Goal: Find specific page/section: Find specific page/section

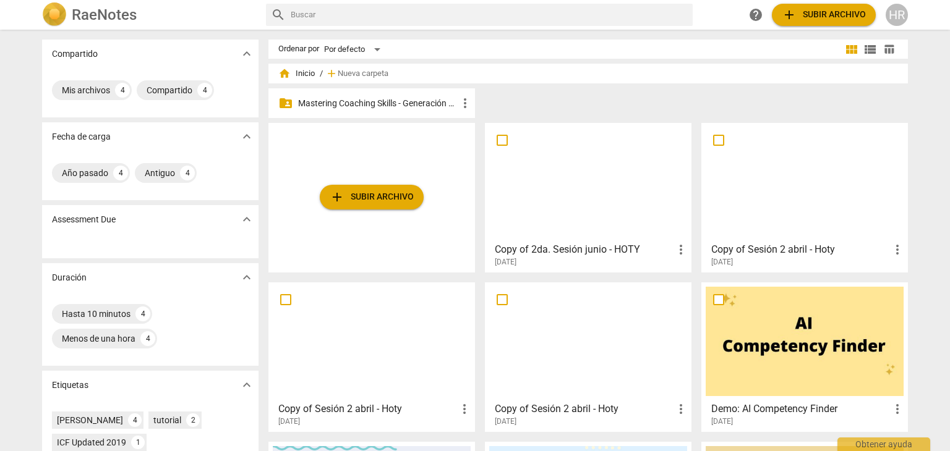
click at [368, 102] on p "Mastering Coaching Skills - Generación 31" at bounding box center [377, 103] width 159 height 13
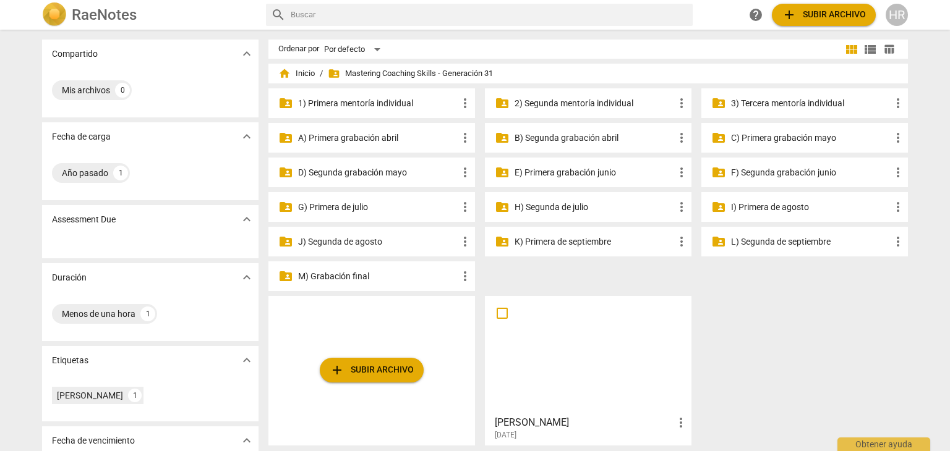
click at [789, 106] on p "3) Tercera mentoría individual" at bounding box center [810, 103] width 159 height 13
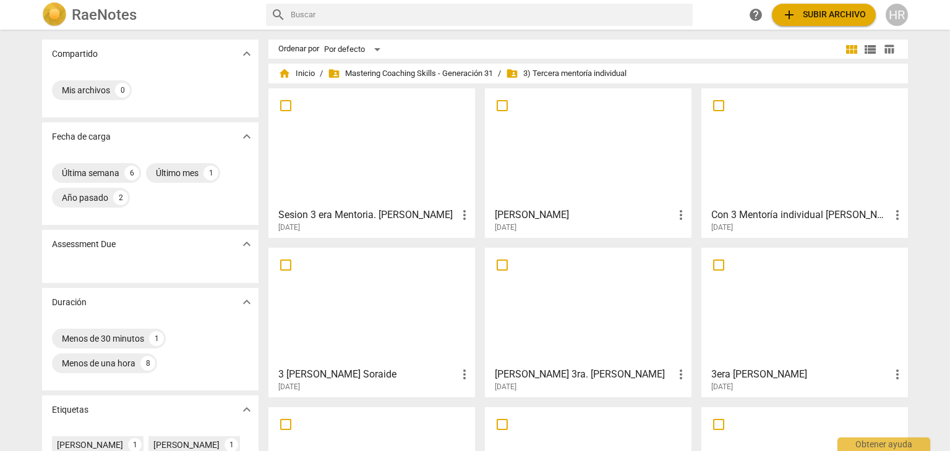
click at [362, 198] on div at bounding box center [372, 147] width 198 height 109
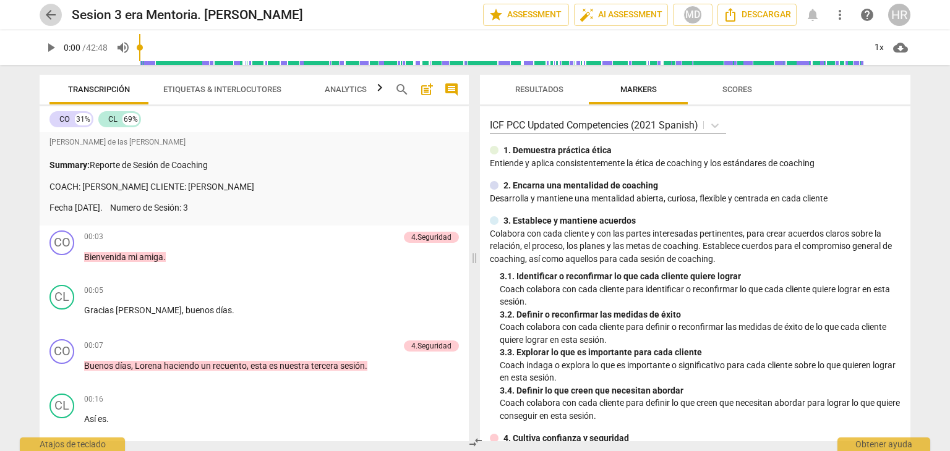
click at [57, 15] on span "arrow_back" at bounding box center [50, 14] width 15 height 15
